Goal: Transaction & Acquisition: Obtain resource

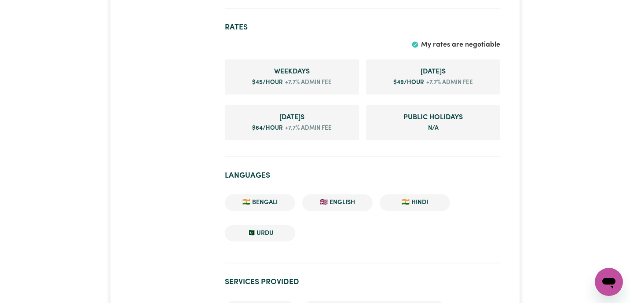
scroll to position [784, 0]
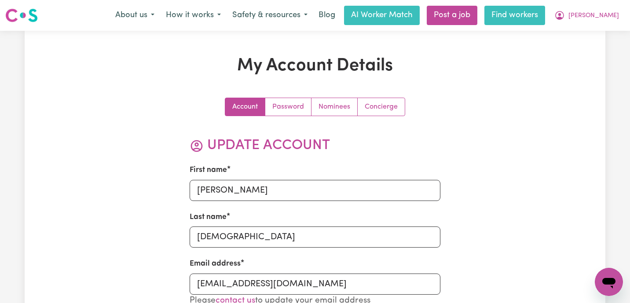
click at [535, 14] on link "Find workers" at bounding box center [514, 15] width 61 height 19
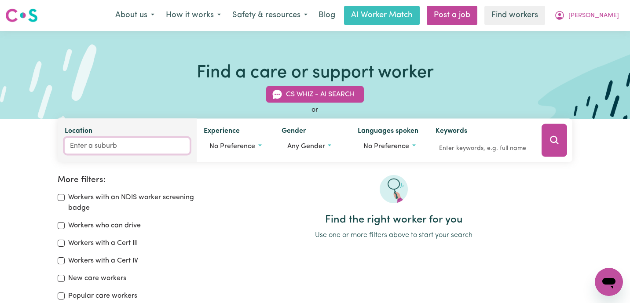
click at [138, 148] on input "Location" at bounding box center [127, 146] width 125 height 16
type input "nan"
type input "nanA GLEN, New South Wales, 2450"
type input "nana"
type input "nana GLEN, New South Wales, 2450"
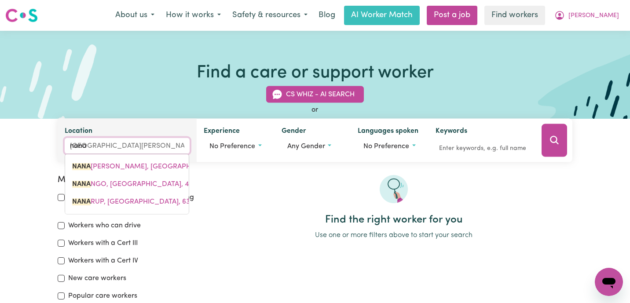
type input "nanag"
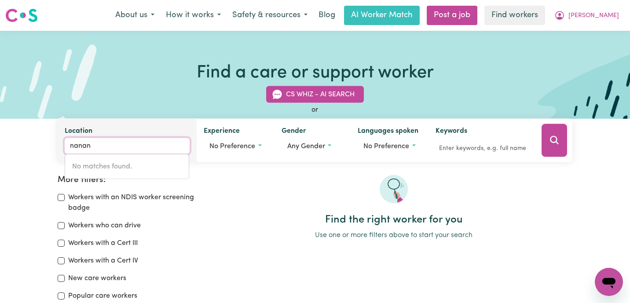
type input "nanang"
type input "nanangO, Queensland, 4615"
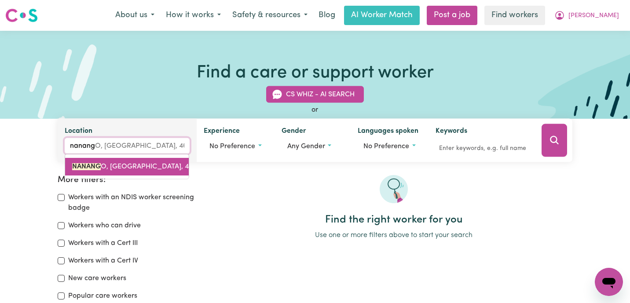
click at [145, 166] on span "NANANG O, Queensland, 4615" at bounding box center [135, 166] width 127 height 7
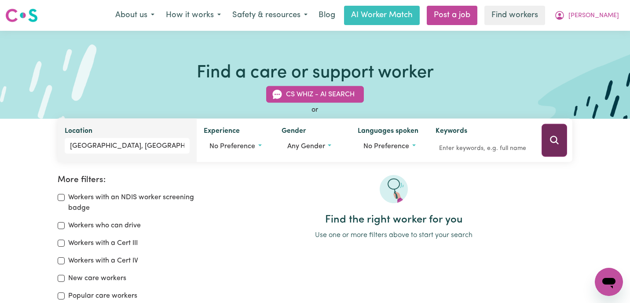
click at [563, 145] on button "Search" at bounding box center [554, 140] width 26 height 33
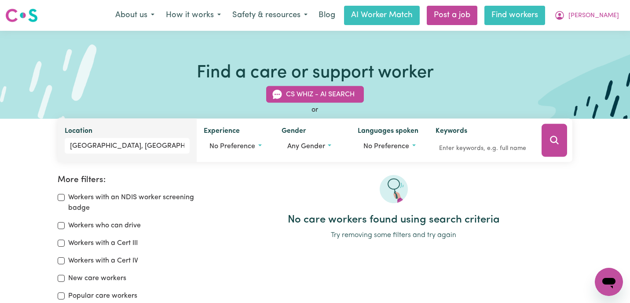
click at [533, 11] on link "Find workers" at bounding box center [514, 15] width 61 height 19
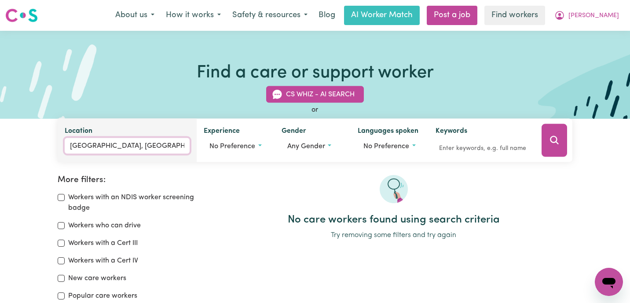
type input "NANANGO, Queensland, 4615"
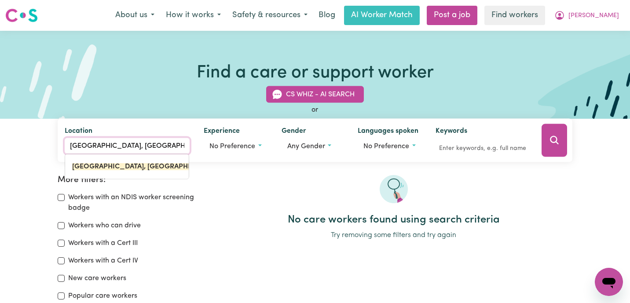
drag, startPoint x: 154, startPoint y: 147, endPoint x: 14, endPoint y: 130, distance: 141.4
click at [14, 130] on div "CS Whiz - AI Search or Location NANANGO, Queensland NANANGO, Queensland, 4615 N…" at bounding box center [315, 119] width 630 height 87
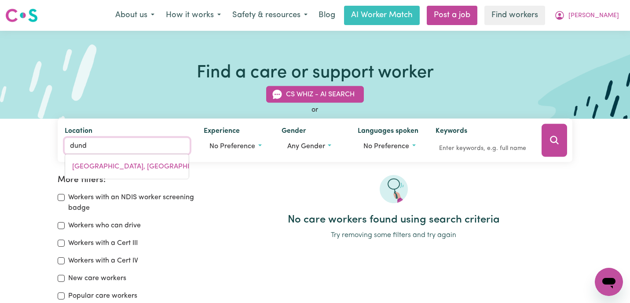
type input "dunda"
type input "dundaRRAH, Queensland, 4625"
type input "dundad"
type input "dundas"
type input "dundas, New South Wales, 2117"
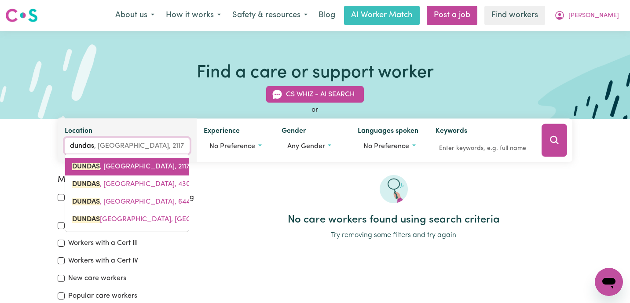
click at [114, 165] on span "DUNDAS , New South Wales, 2117" at bounding box center [130, 166] width 117 height 7
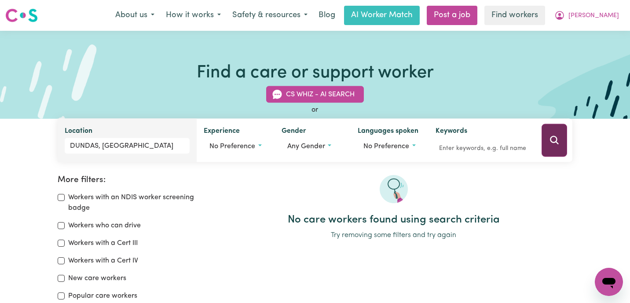
click at [554, 143] on icon "Search" at bounding box center [554, 140] width 11 height 11
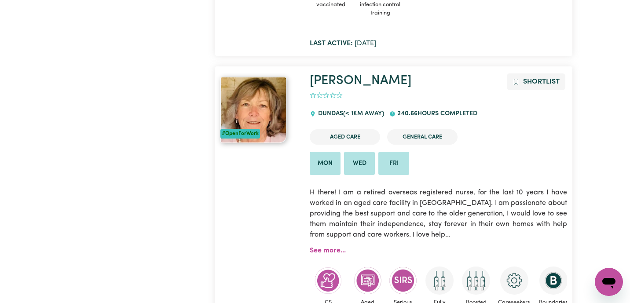
scroll to position [444, 0]
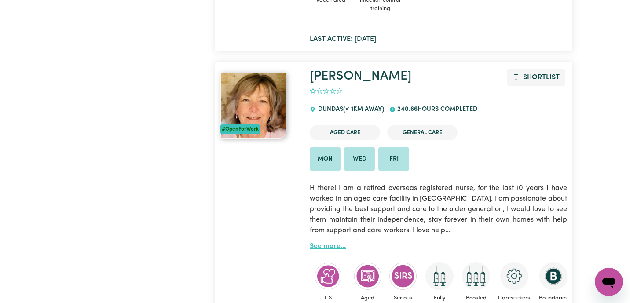
click at [340, 248] on link "See more..." at bounding box center [328, 246] width 36 height 7
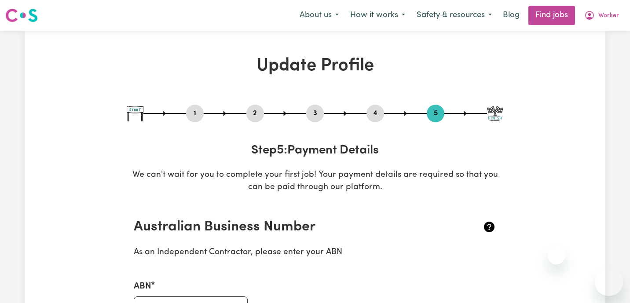
select select "I am providing services through another platform"
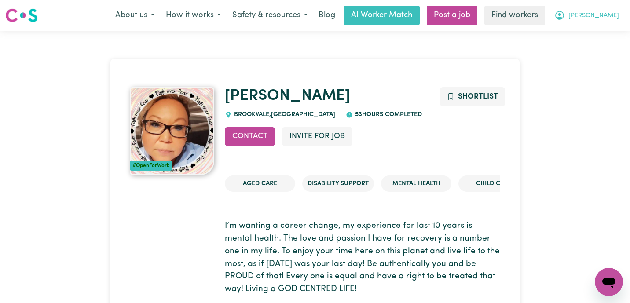
click at [594, 15] on button "[PERSON_NAME]" at bounding box center [587, 15] width 76 height 18
click at [590, 51] on link "Logout" at bounding box center [590, 50] width 70 height 17
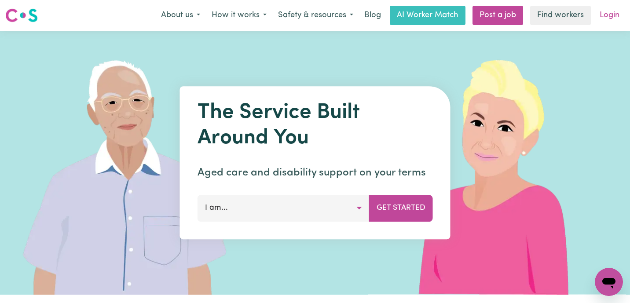
click at [605, 11] on link "Login" at bounding box center [609, 15] width 30 height 19
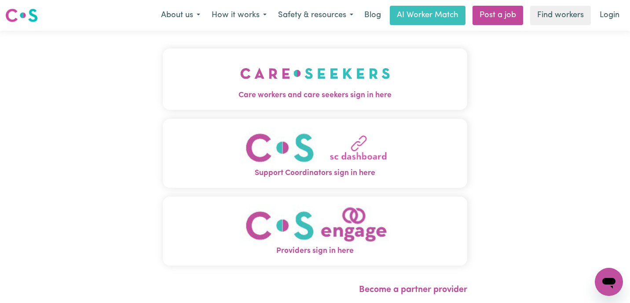
click at [171, 82] on button "Care workers and care seekers sign in here" at bounding box center [315, 79] width 304 height 62
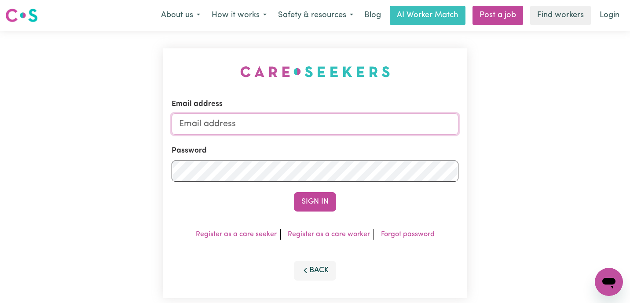
type input "admin@careseekers.com.au"
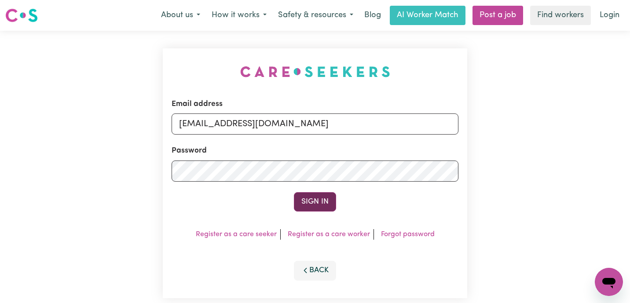
click at [315, 198] on button "Sign In" at bounding box center [315, 201] width 42 height 19
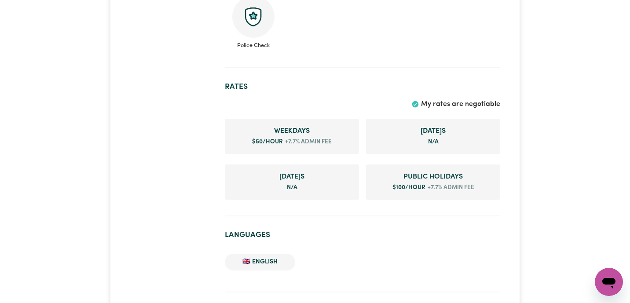
scroll to position [704, 0]
